Goal: Task Accomplishment & Management: Manage account settings

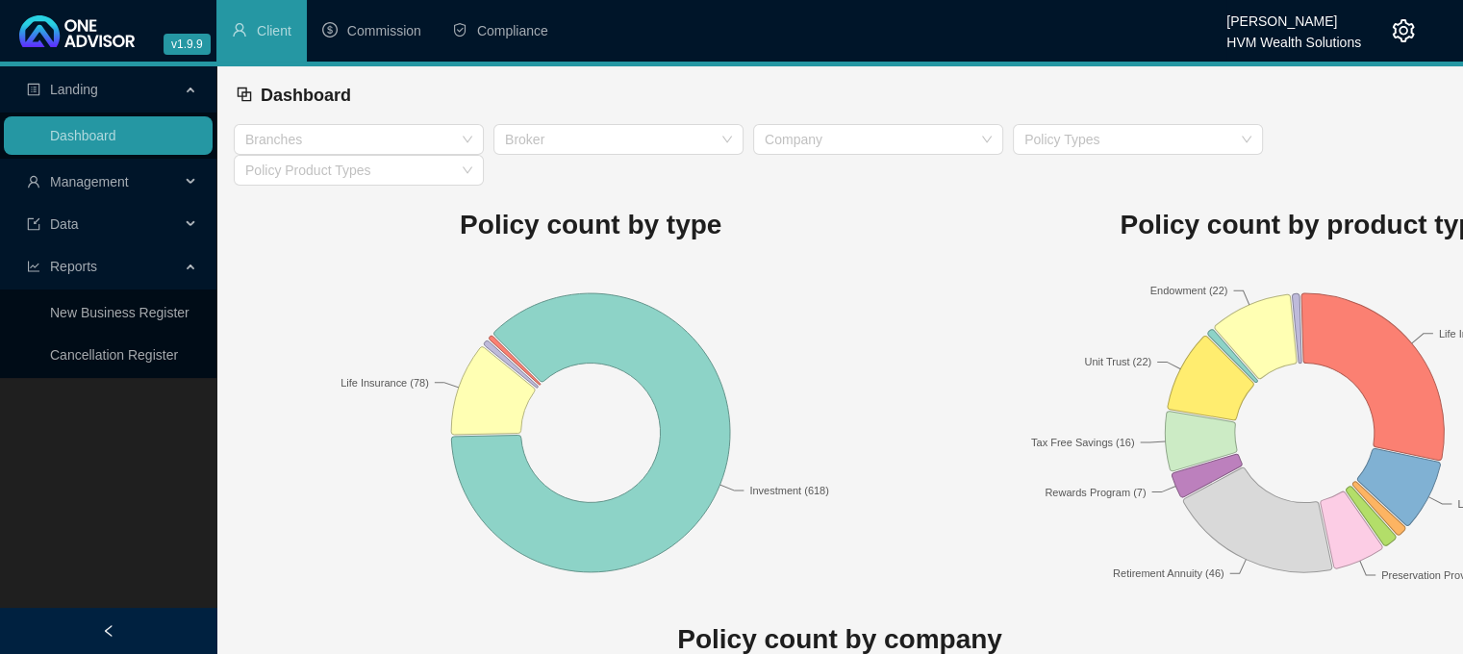
click at [1406, 44] on div at bounding box center [1388, 31] width 54 height 62
click at [1404, 32] on icon "setting" at bounding box center [1403, 30] width 23 height 23
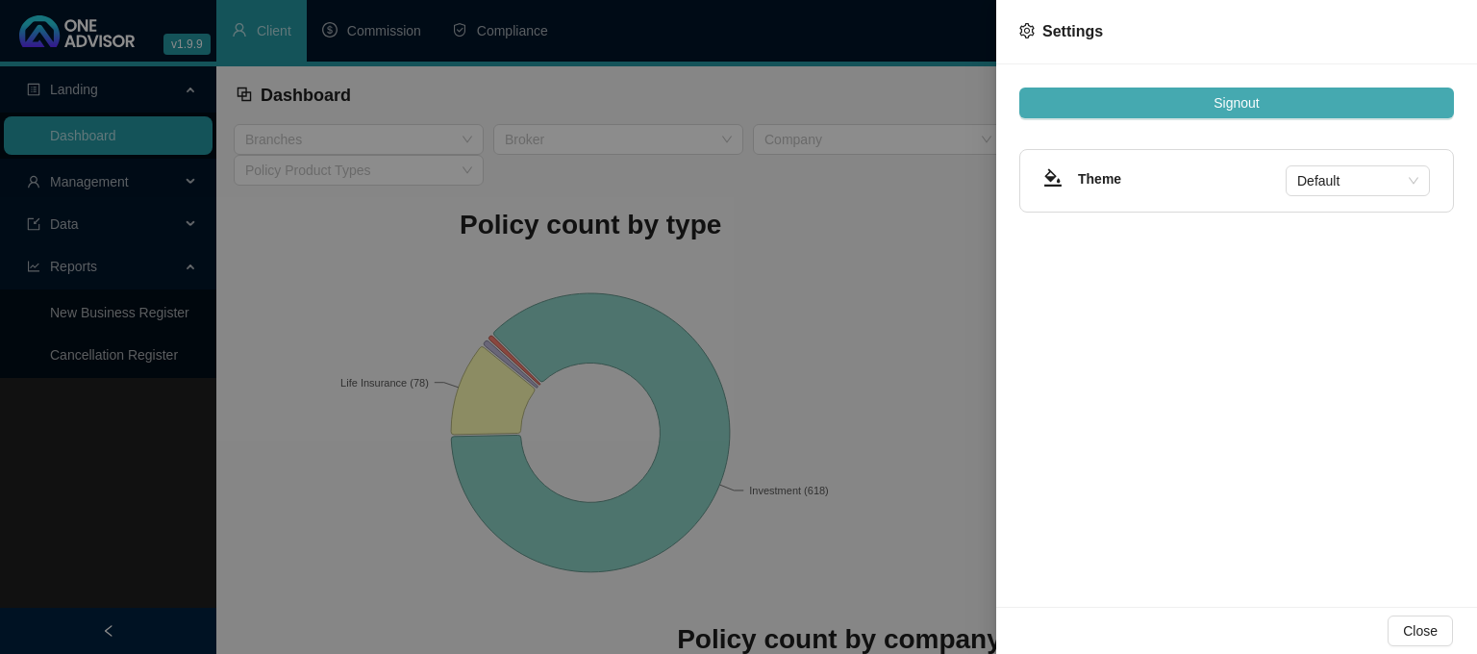
click at [1229, 108] on span "Signout" at bounding box center [1236, 102] width 45 height 21
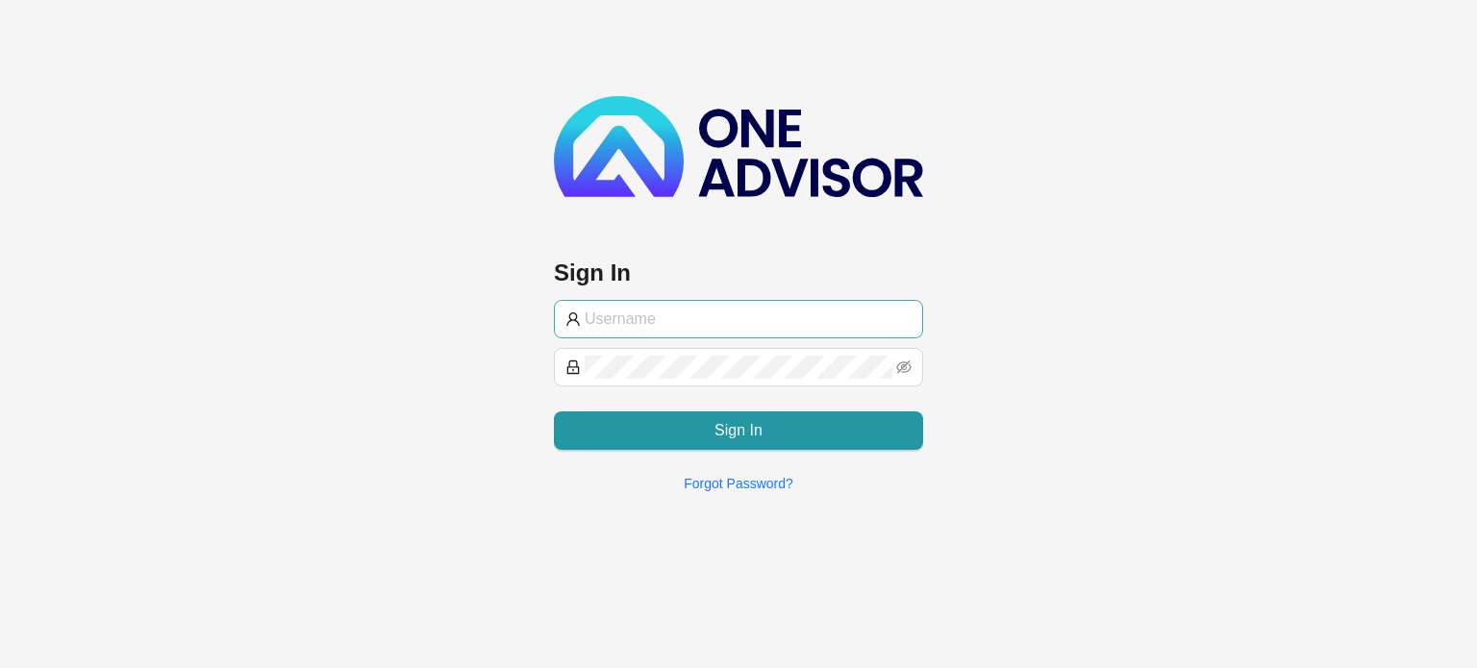
click at [682, 326] on input "text" at bounding box center [748, 319] width 327 height 23
type input "[EMAIL_ADDRESS][DOMAIN_NAME]"
click at [695, 407] on div "Sign In" at bounding box center [738, 423] width 369 height 54
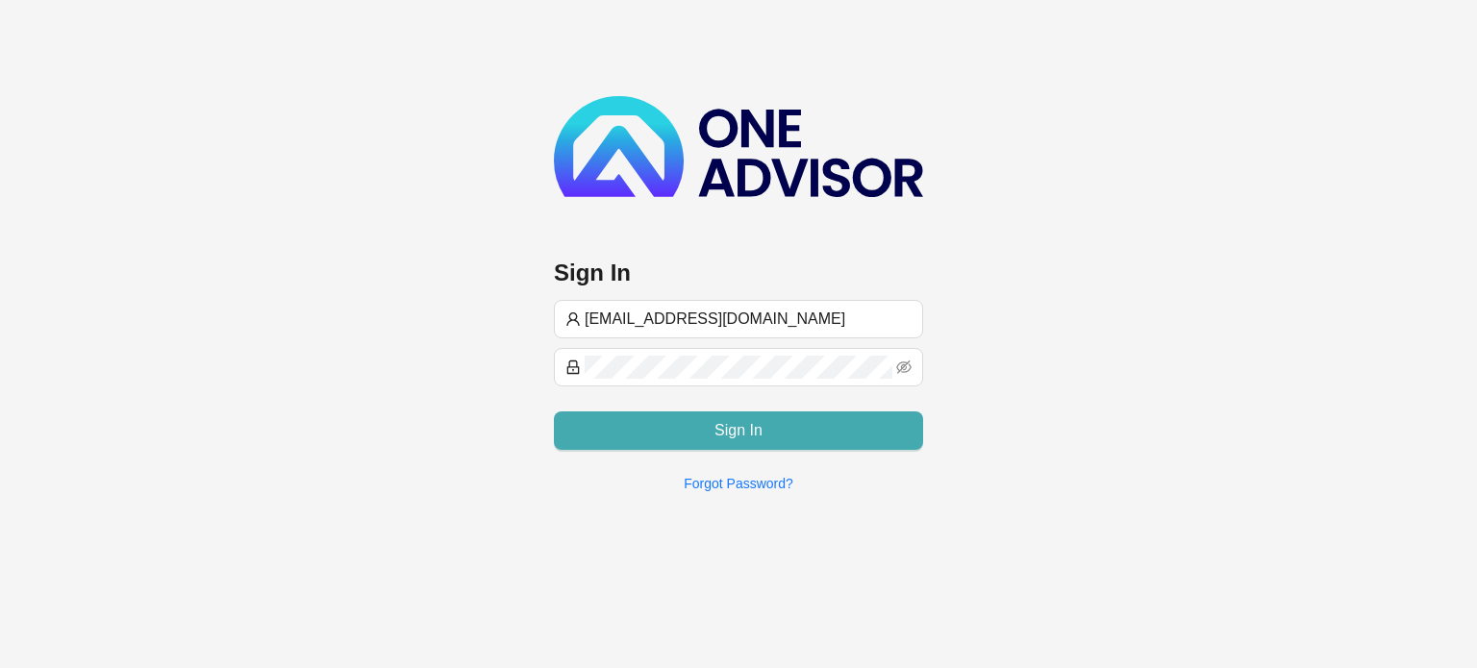
click at [696, 422] on button "Sign In" at bounding box center [738, 431] width 369 height 38
